Goal: Find specific page/section: Find specific page/section

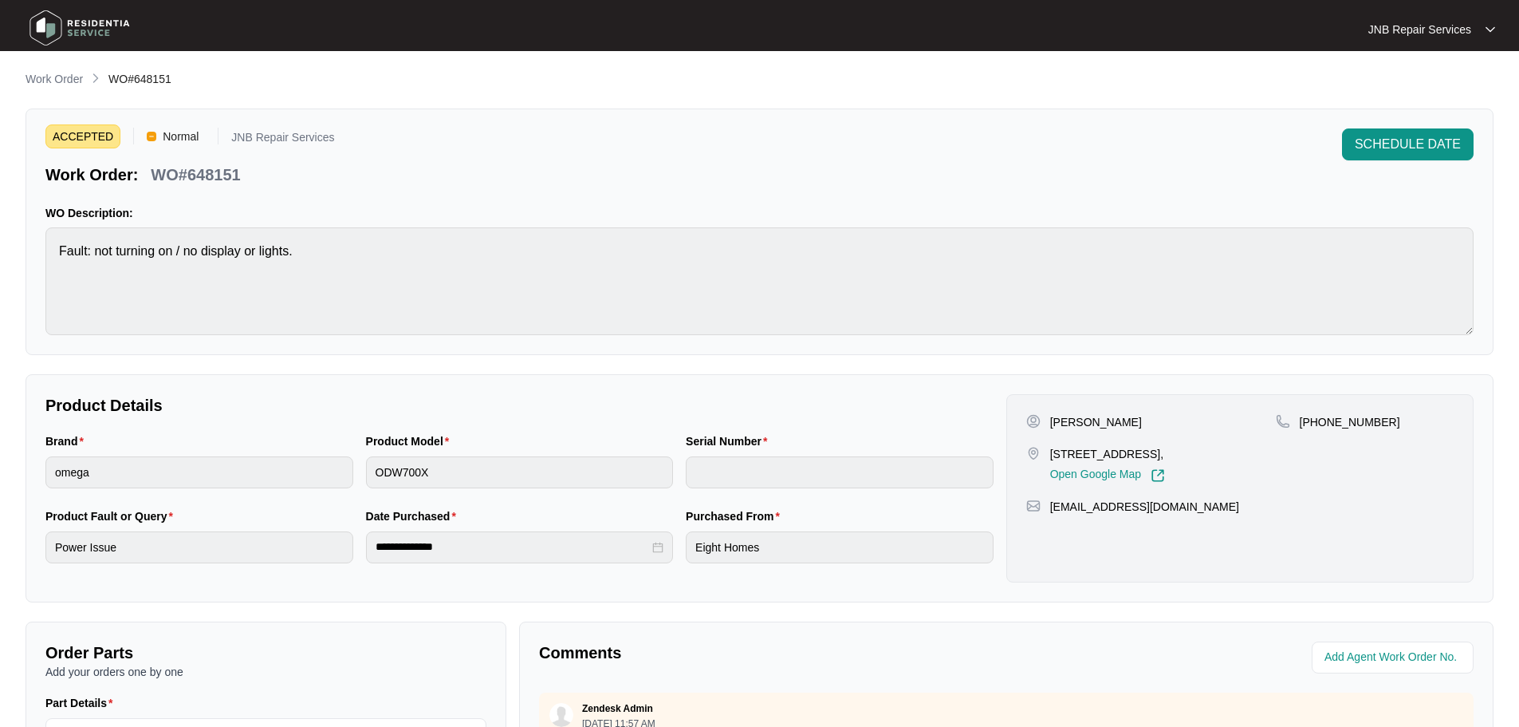
click at [114, 29] on img at bounding box center [80, 28] width 112 height 48
click at [114, 28] on img at bounding box center [80, 28] width 112 height 48
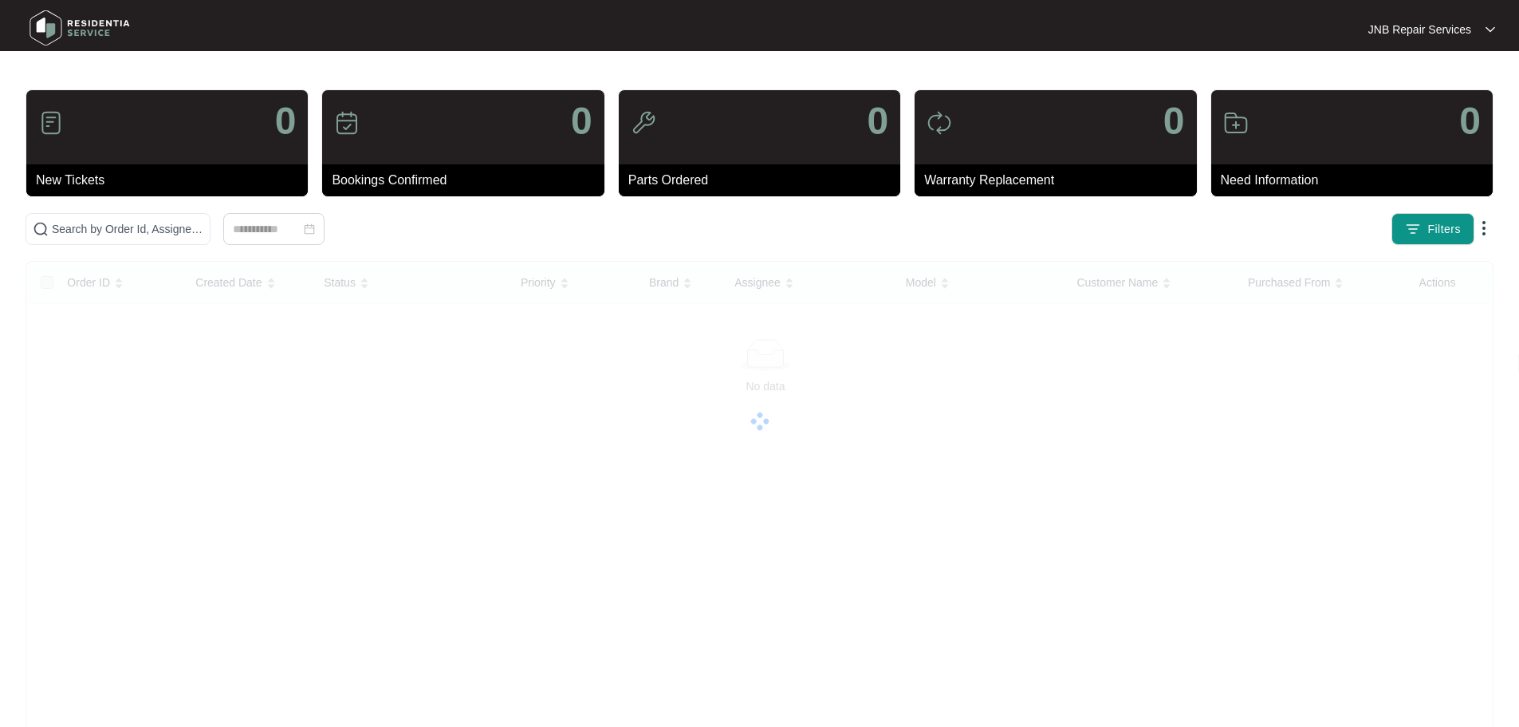
click at [114, 28] on img at bounding box center [80, 28] width 112 height 48
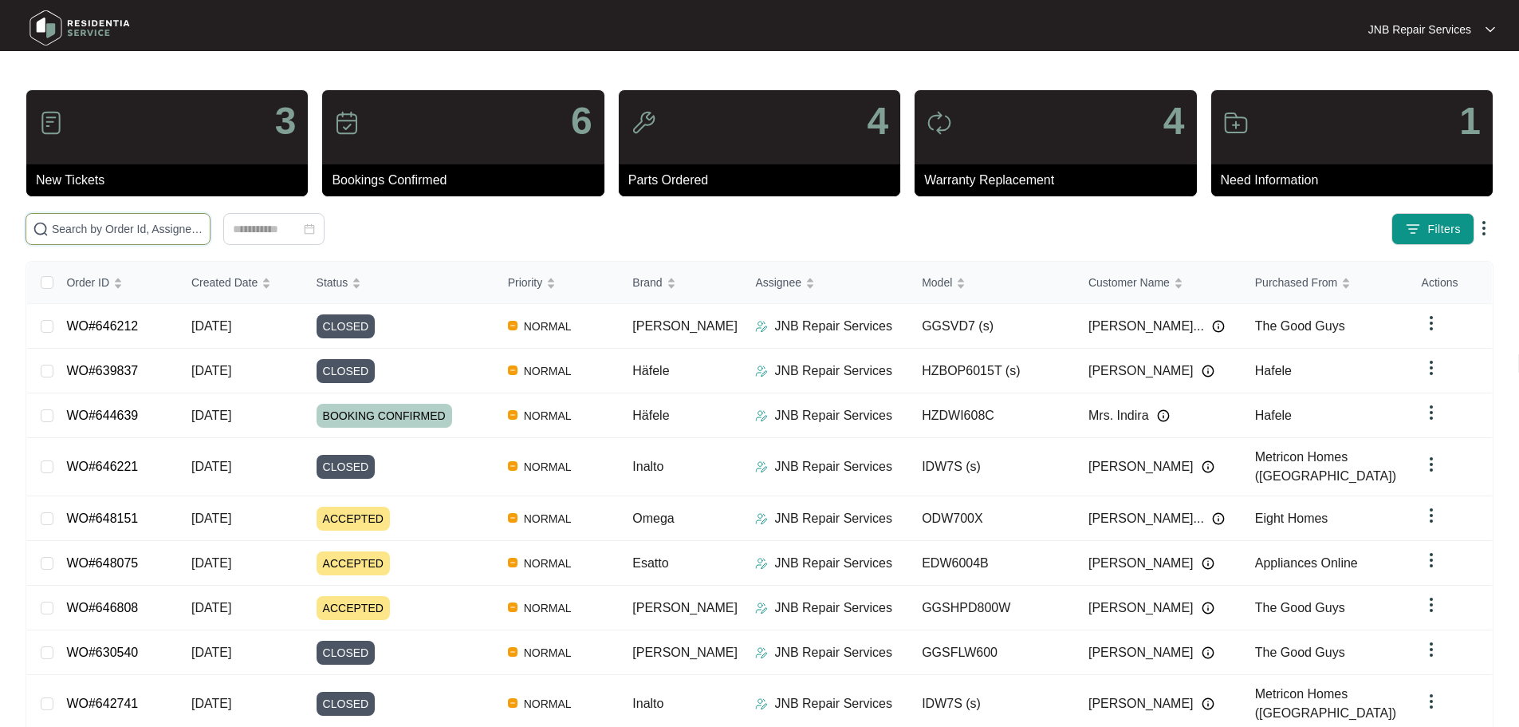
click at [203, 230] on input "text" at bounding box center [128, 229] width 152 height 18
paste input "646212"
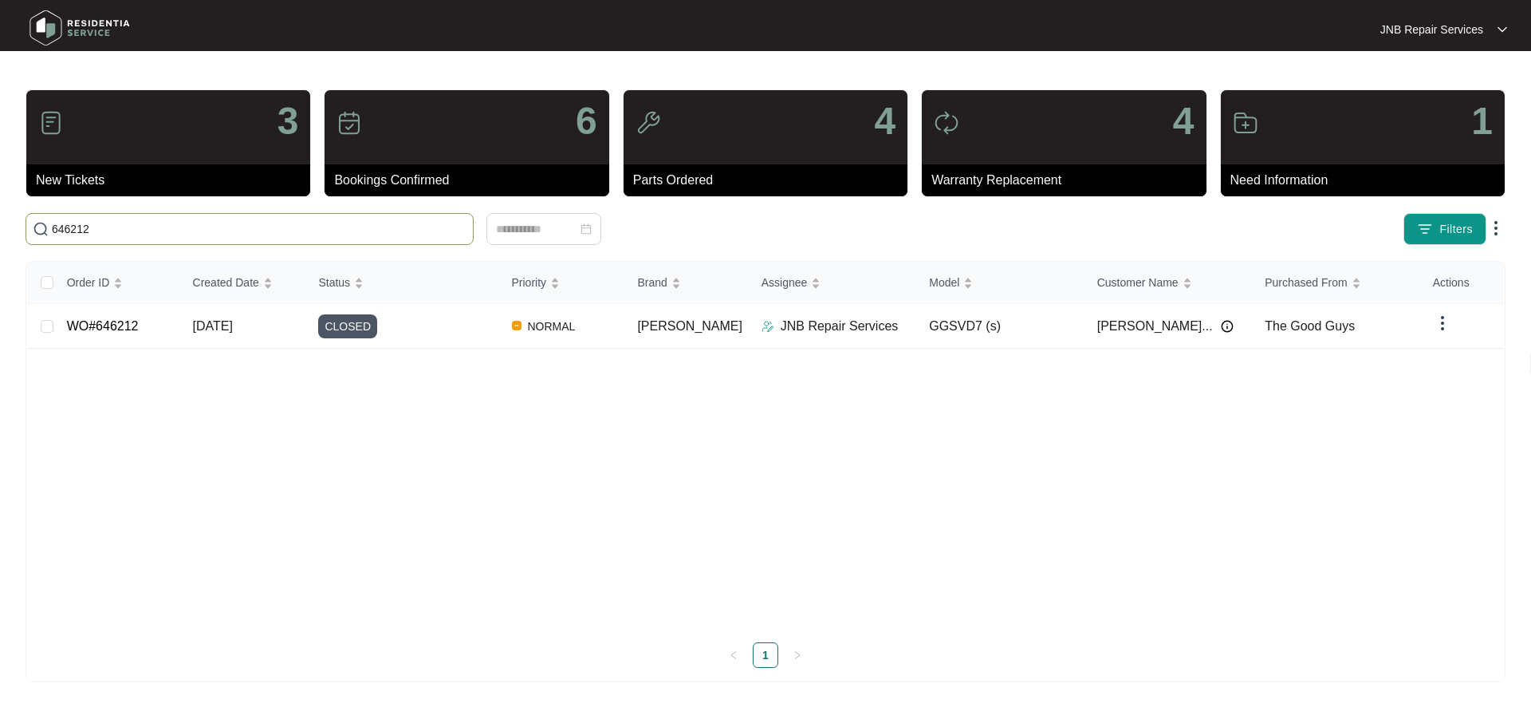
type input "646212"
click at [109, 19] on img at bounding box center [80, 28] width 112 height 48
